Goal: Task Accomplishment & Management: Manage account settings

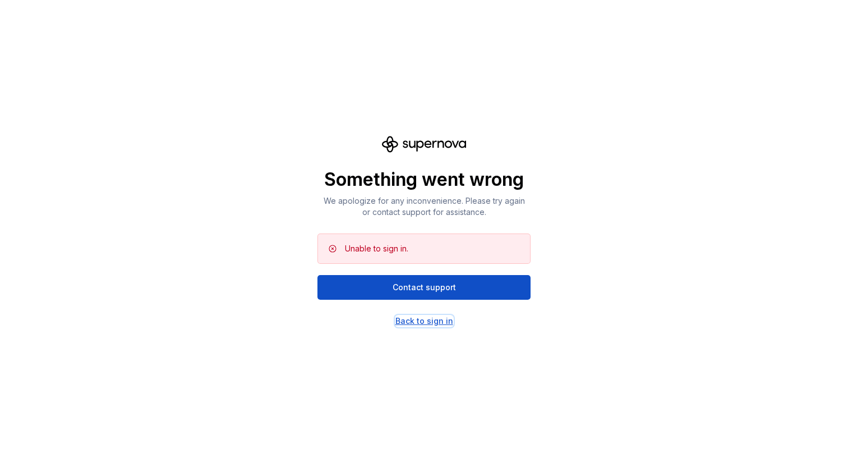
click at [435, 317] on div "Back to sign in" at bounding box center [424, 320] width 58 height 11
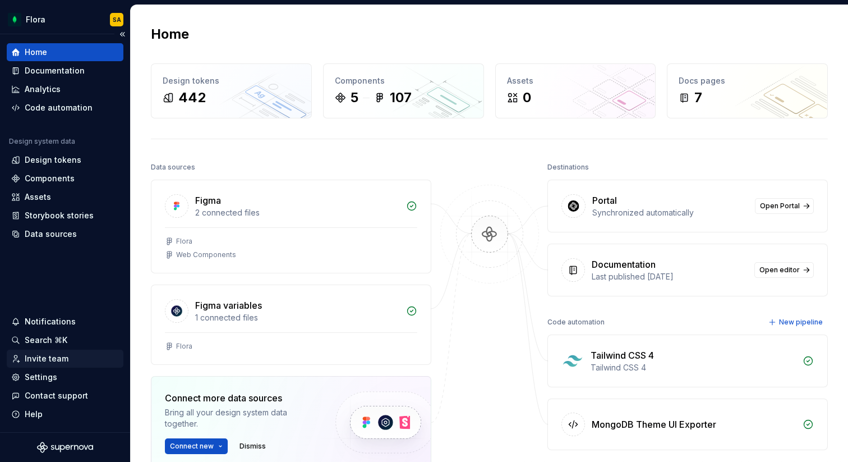
click at [67, 362] on div "Invite team" at bounding box center [65, 358] width 108 height 11
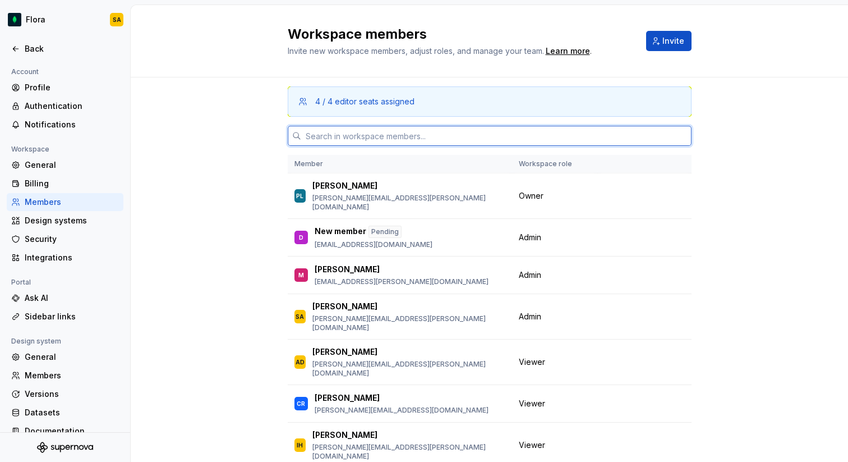
click at [396, 133] on input "text" at bounding box center [496, 136] width 390 height 20
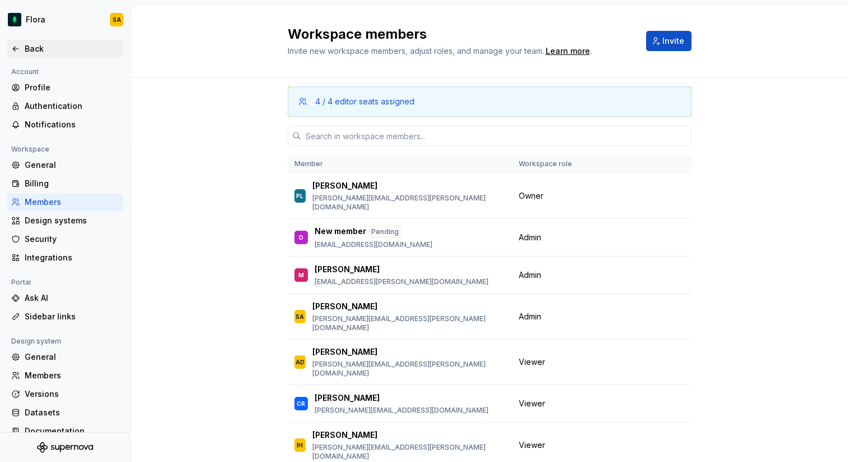
click at [22, 48] on div "Back" at bounding box center [65, 48] width 108 height 11
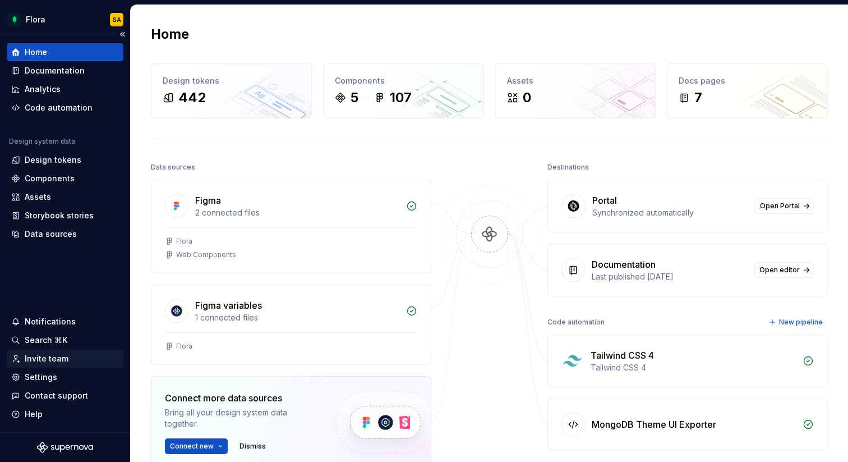
click at [74, 355] on div "Invite team" at bounding box center [65, 358] width 108 height 11
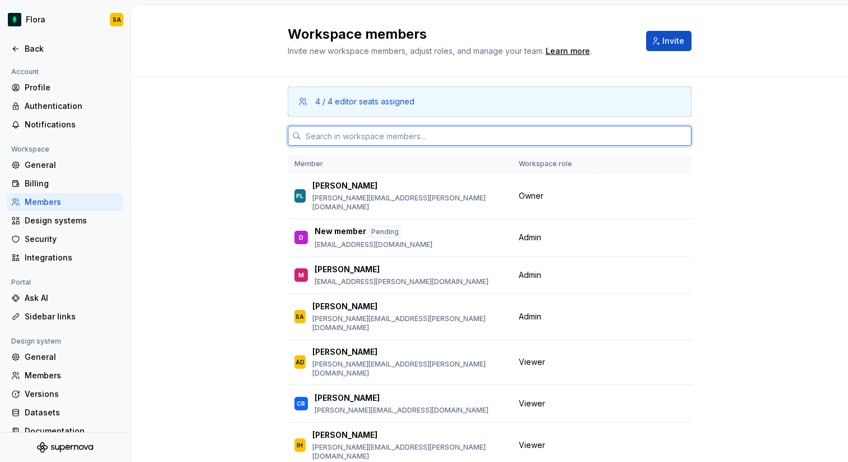
click at [434, 137] on input "text" at bounding box center [496, 136] width 390 height 20
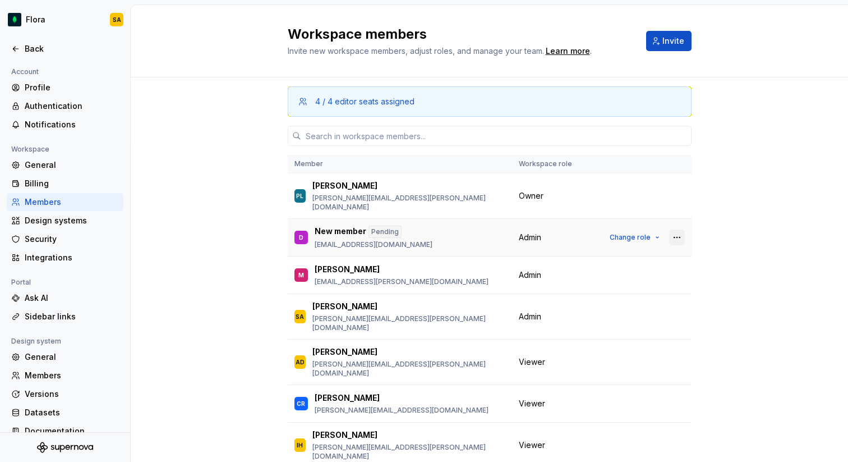
click at [679, 229] on button "button" at bounding box center [677, 237] width 16 height 16
click at [636, 270] on div "Remove from workspace" at bounding box center [608, 274] width 97 height 11
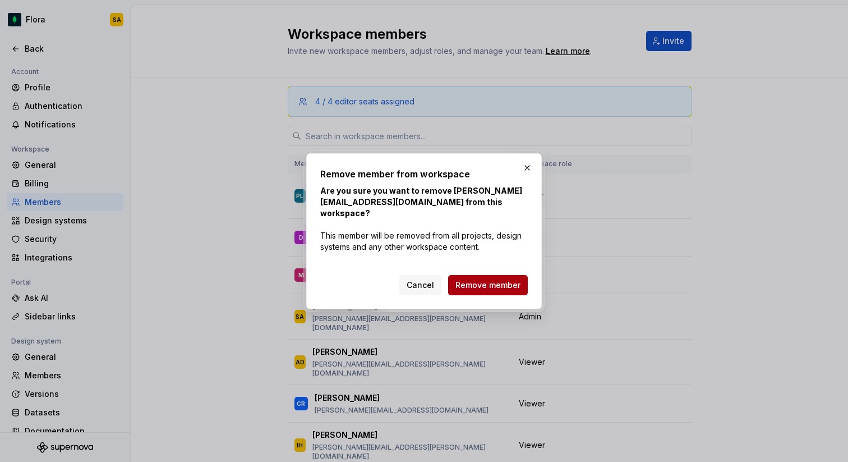
click at [509, 288] on span "Remove member" at bounding box center [487, 284] width 65 height 11
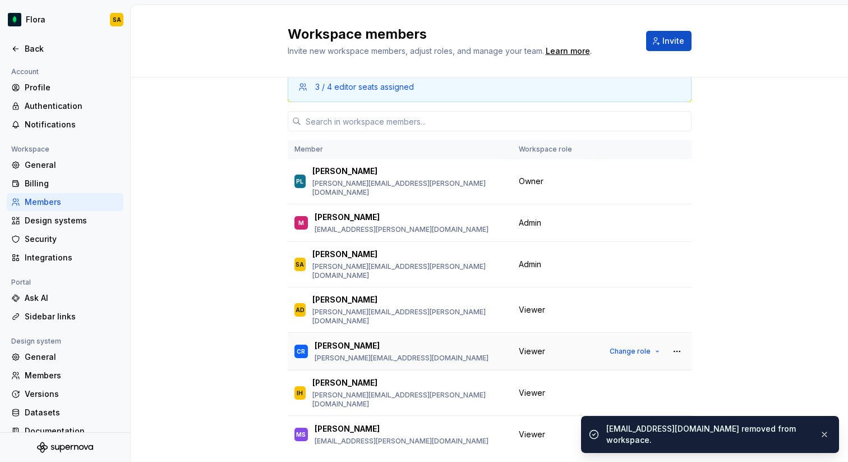
scroll to position [17, 0]
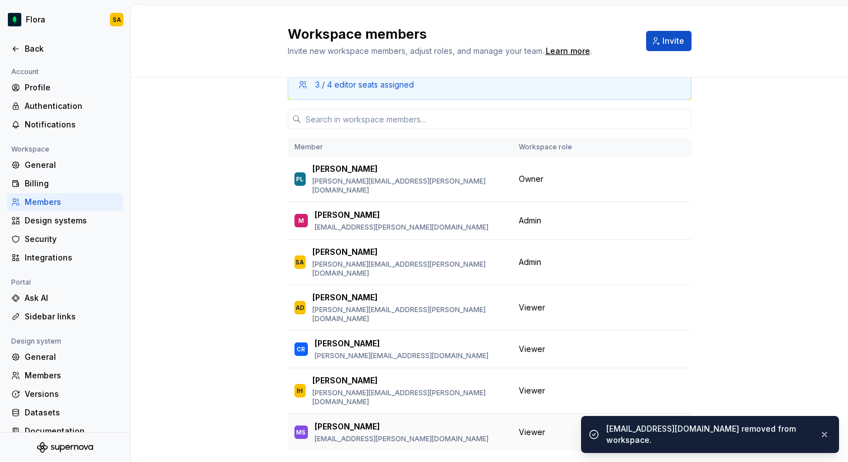
click at [629, 427] on span "Change role" at bounding box center [630, 431] width 41 height 9
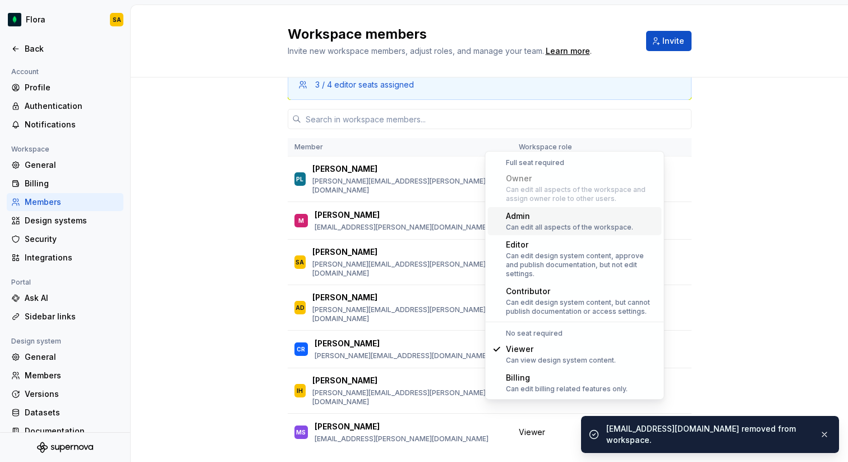
click at [561, 224] on div "Can edit all aspects of the workspace." at bounding box center [569, 227] width 127 height 9
